Goal: Transaction & Acquisition: Purchase product/service

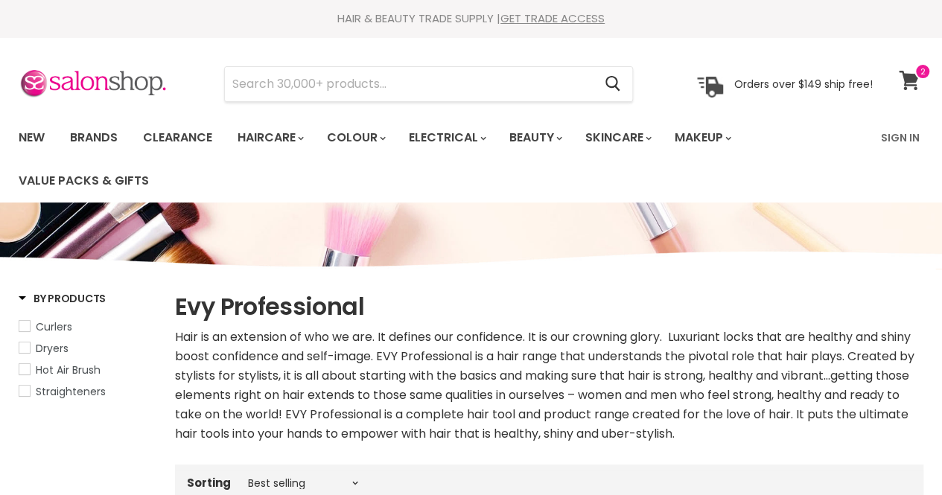
click at [908, 74] on icon at bounding box center [909, 80] width 20 height 19
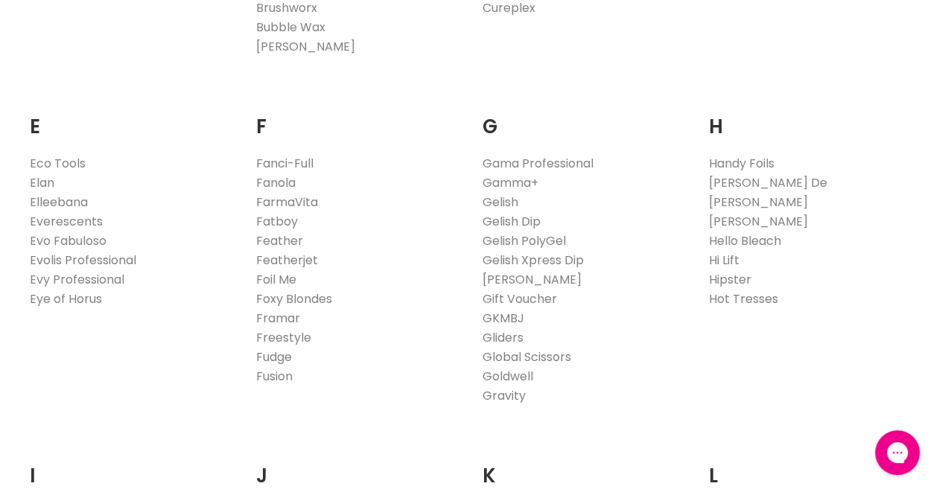
scroll to position [935, 0]
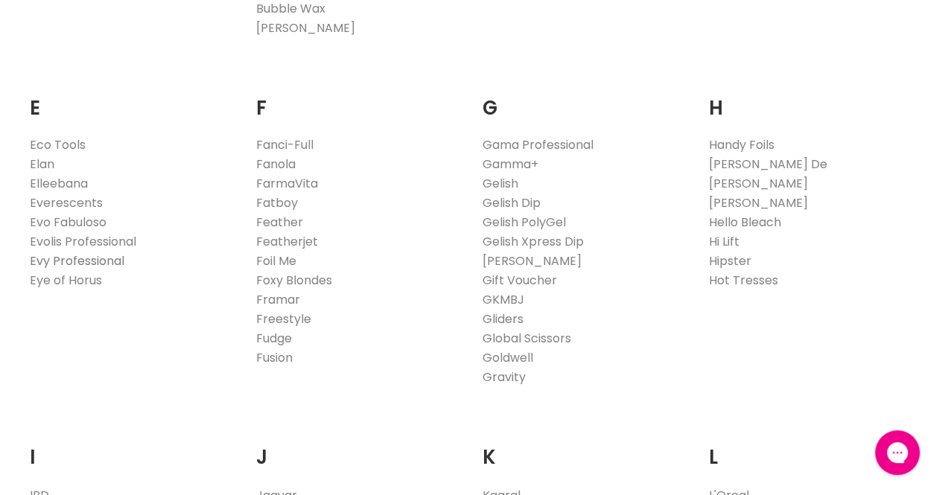
click at [83, 261] on link "Evy Professional" at bounding box center [77, 260] width 95 height 17
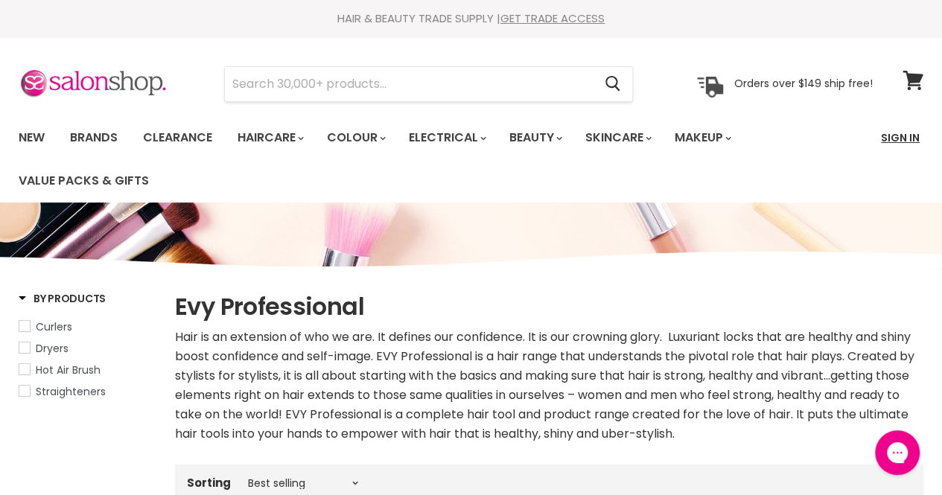
click at [898, 138] on link "Sign In" at bounding box center [900, 137] width 57 height 31
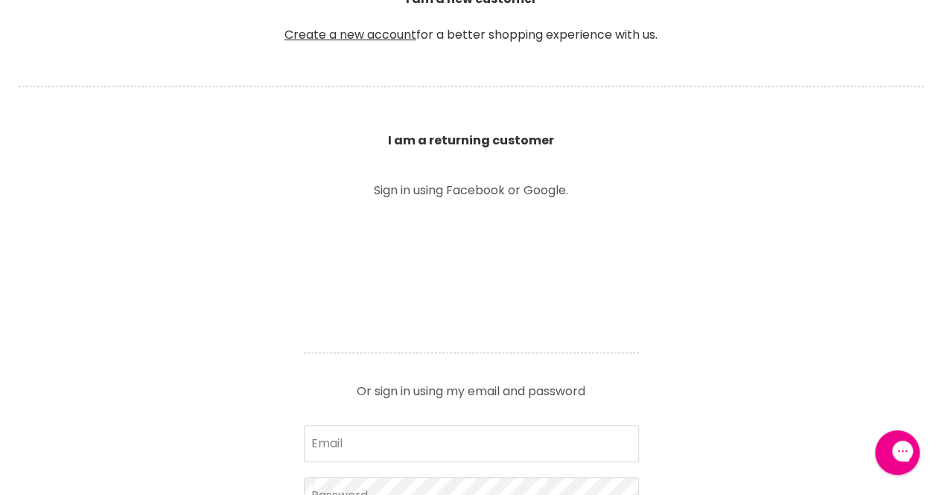
scroll to position [479, 0]
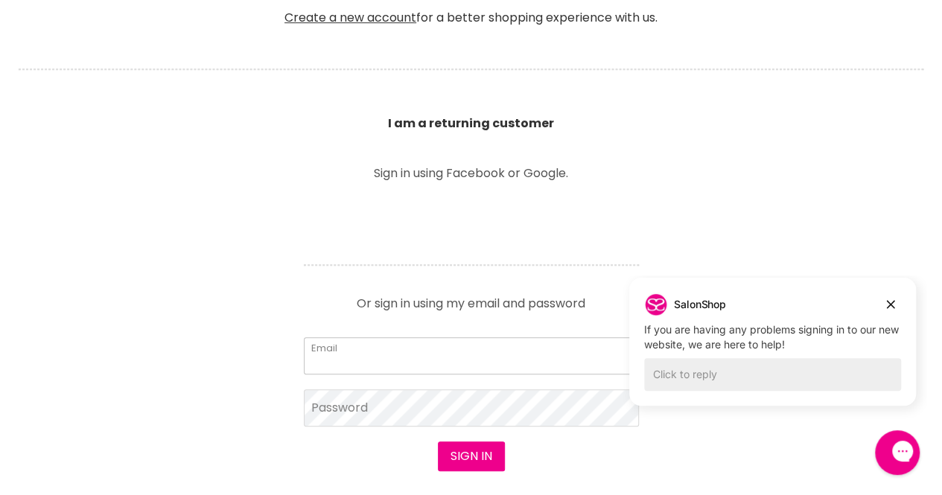
click at [390, 352] on input "Email" at bounding box center [471, 355] width 335 height 37
type input "info@letsdohair.com.au"
click at [463, 455] on button "Sign in" at bounding box center [471, 457] width 67 height 30
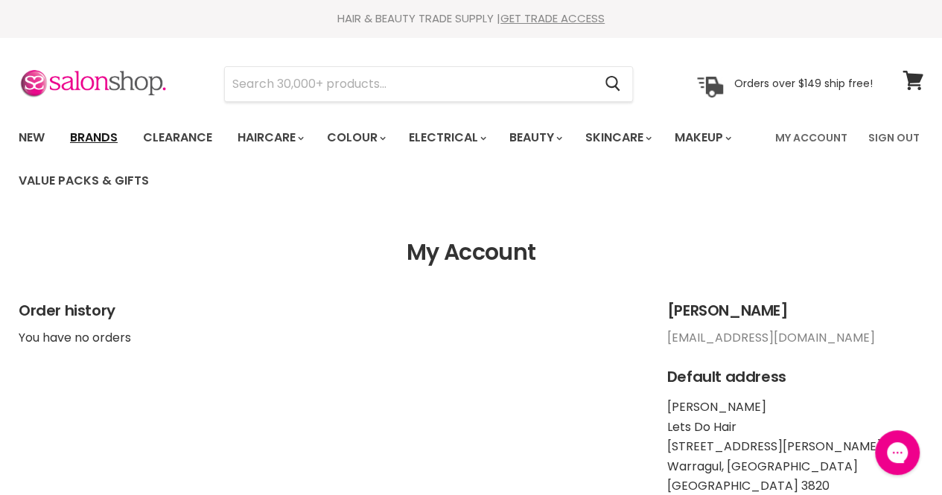
click at [104, 142] on link "Brands" at bounding box center [94, 137] width 70 height 31
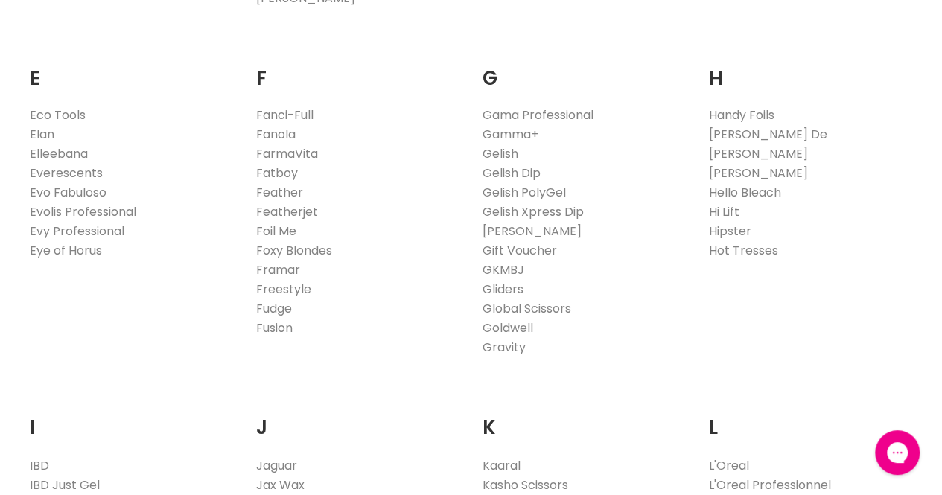
scroll to position [978, 0]
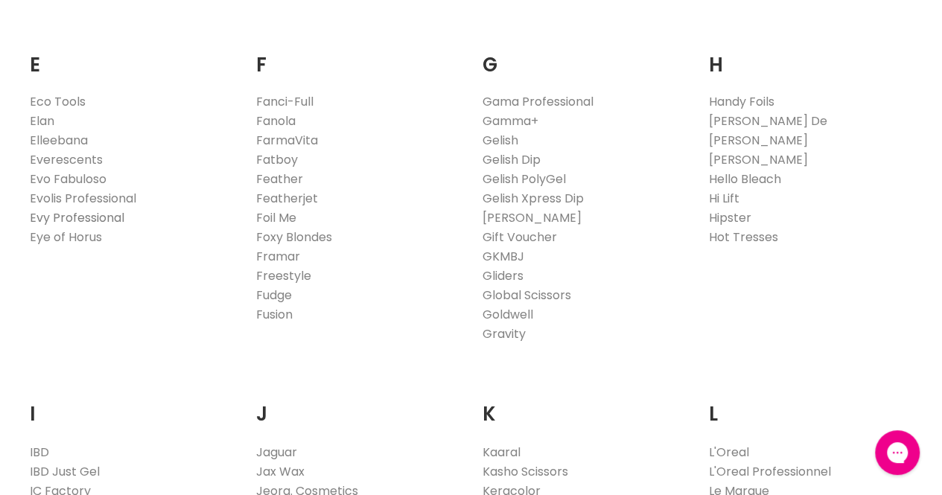
click at [80, 217] on link "Evy Professional" at bounding box center [77, 217] width 95 height 17
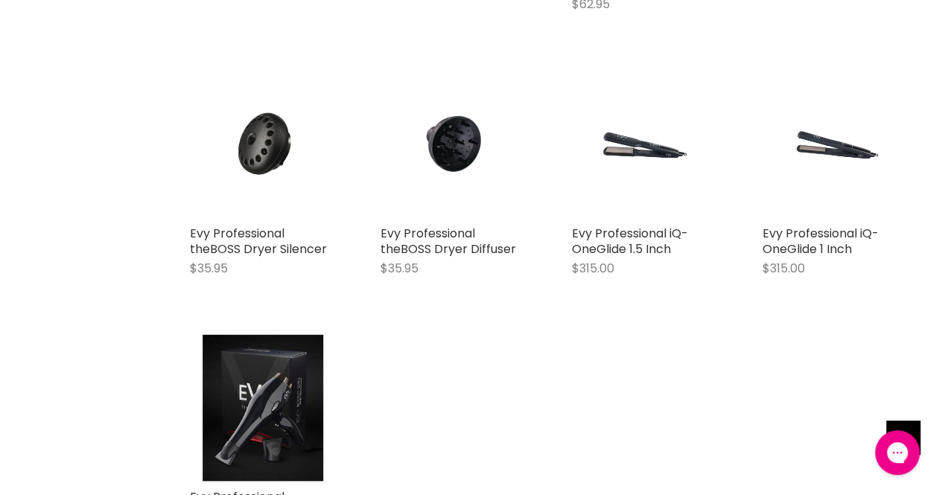
scroll to position [1159, 0]
